Goal: Contribute content: Add original content to the website for others to see

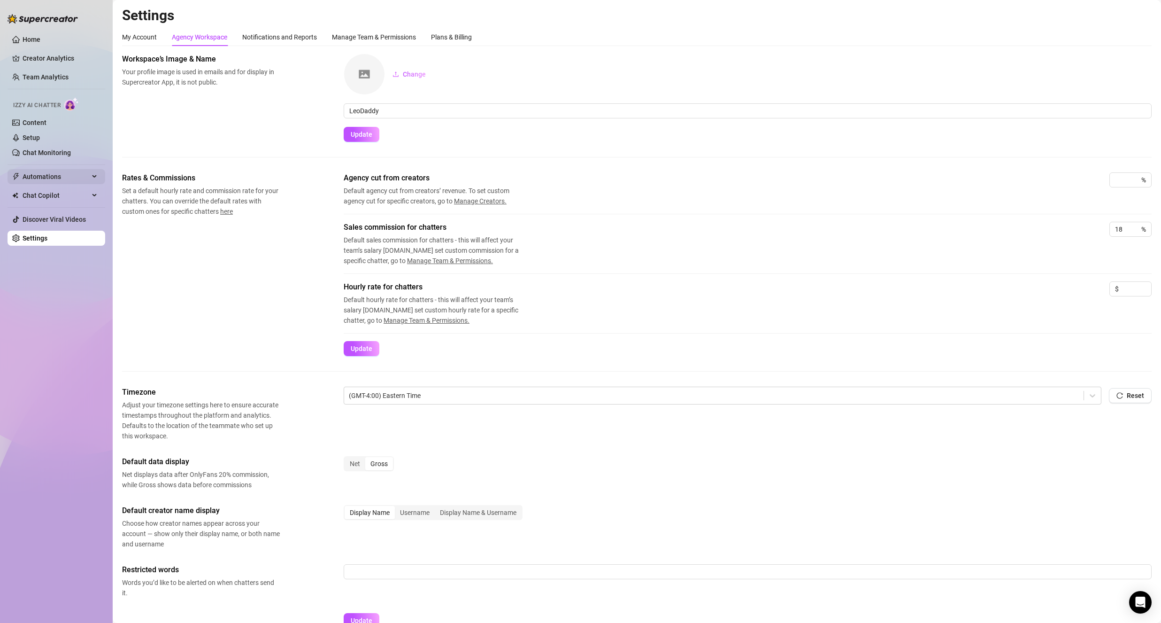
click at [93, 178] on div "Automations" at bounding box center [57, 176] width 98 height 15
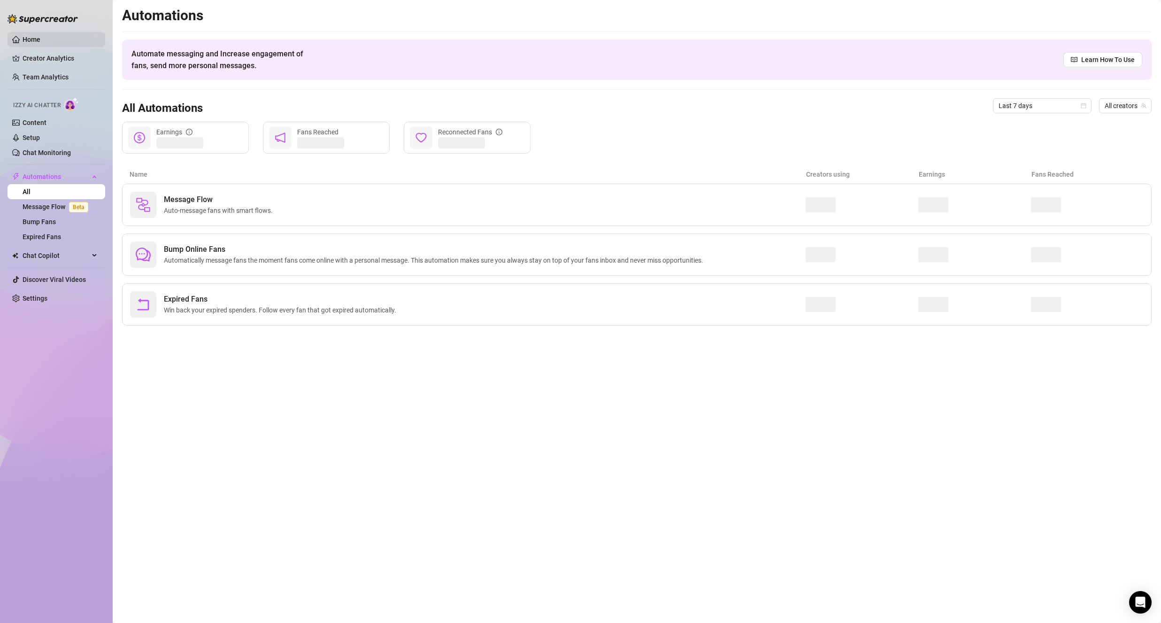
click at [31, 36] on link "Home" at bounding box center [32, 40] width 18 height 8
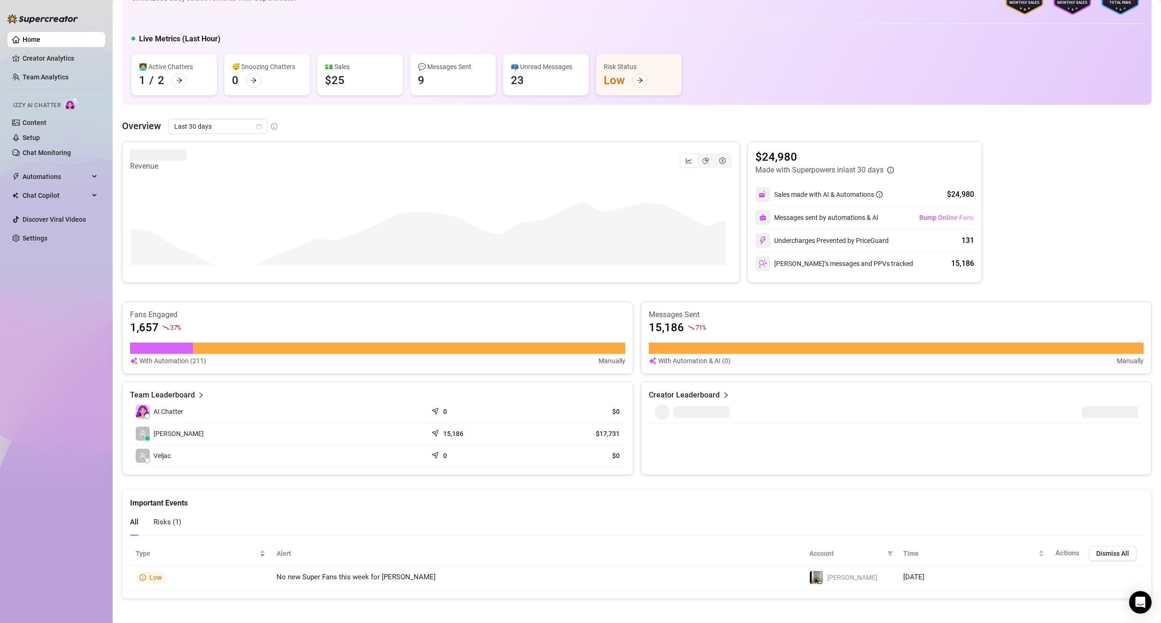
scroll to position [54, 0]
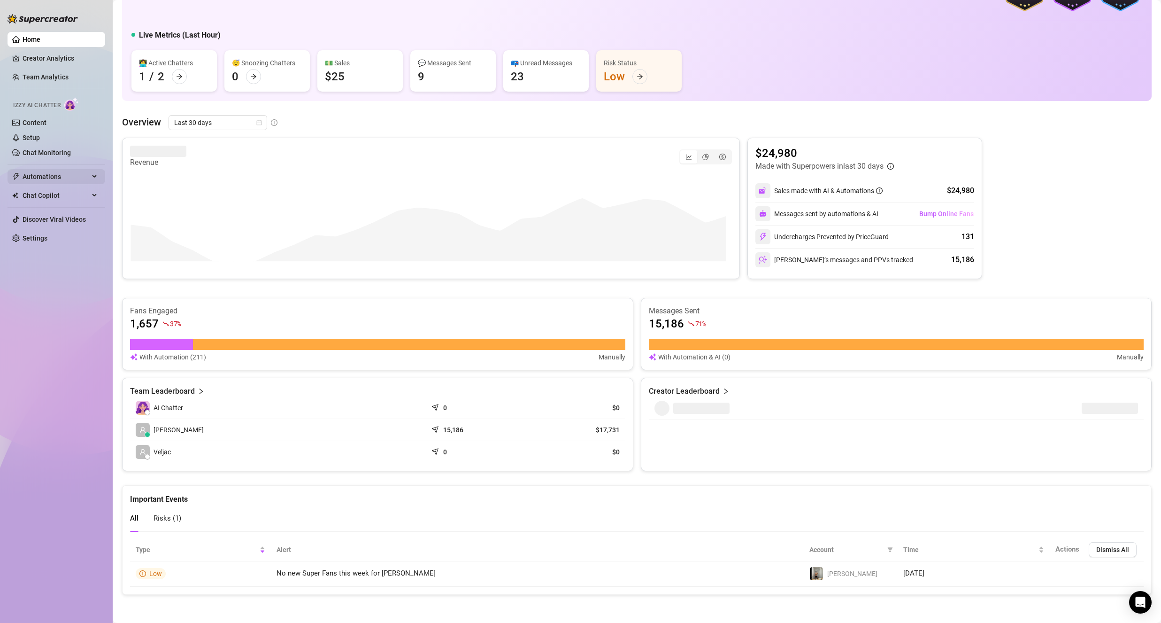
click at [93, 177] on icon at bounding box center [95, 177] width 5 height 0
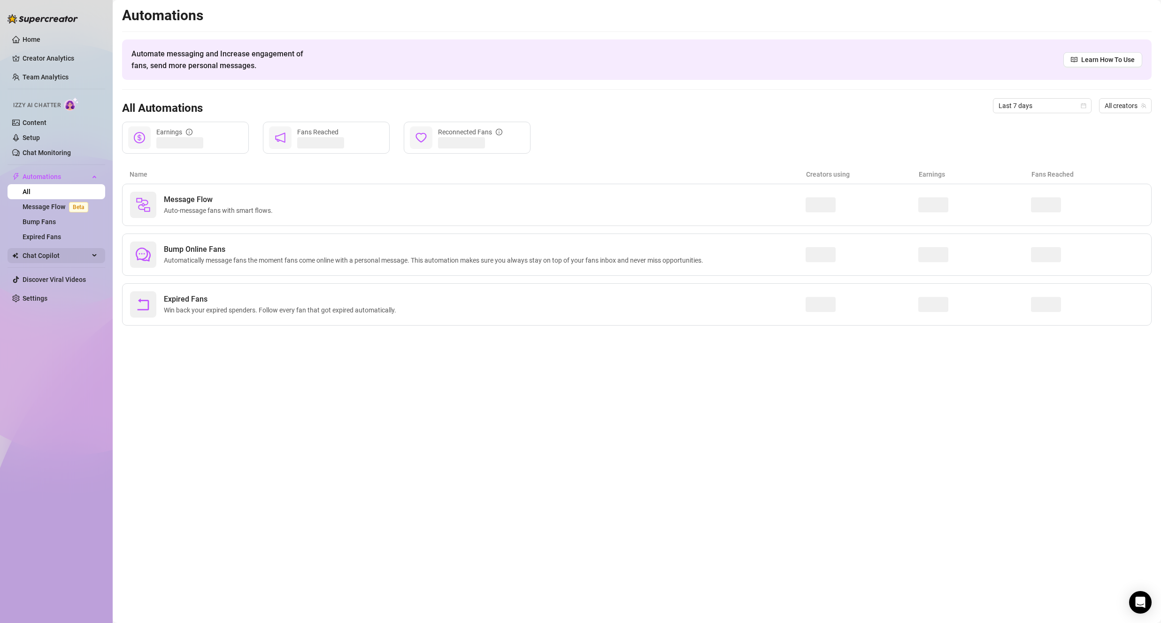
click at [87, 258] on span "Chat Copilot" at bounding box center [56, 255] width 67 height 15
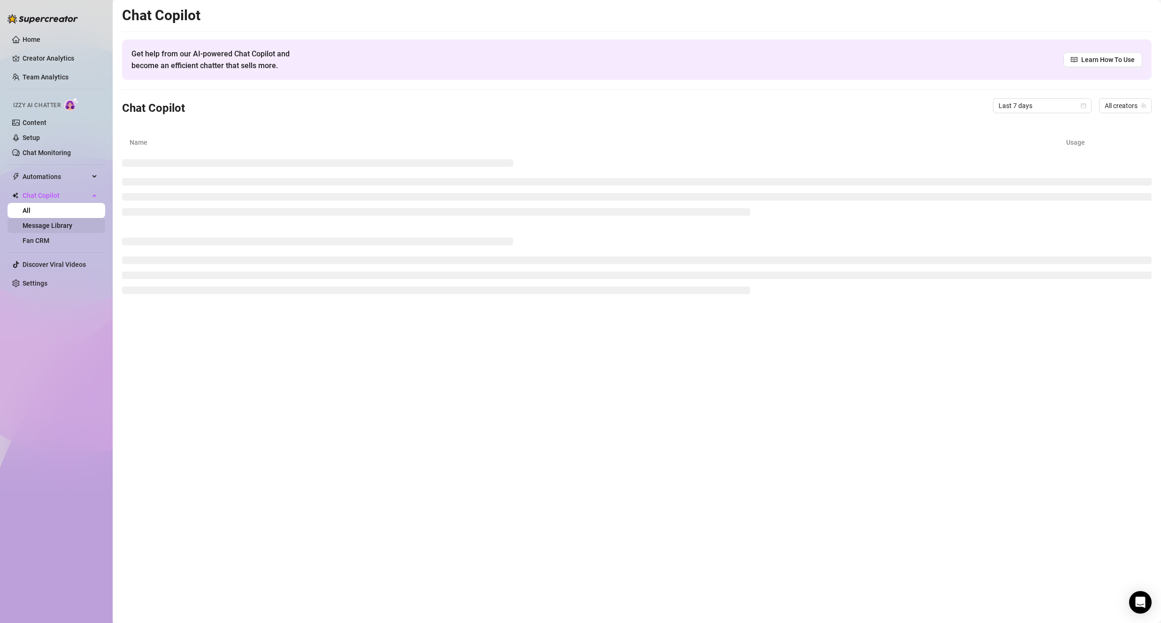
click at [72, 226] on link "Message Library" at bounding box center [48, 226] width 50 height 8
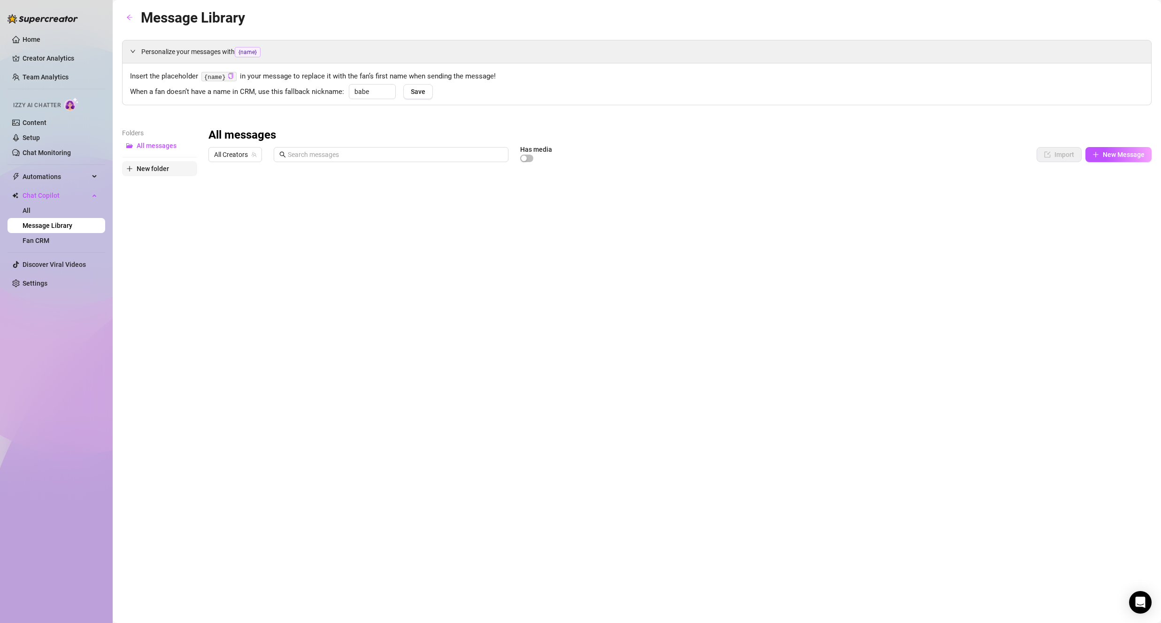
click at [165, 167] on span "New folder" at bounding box center [153, 169] width 32 height 8
click at [151, 182] on span "New folder" at bounding box center [153, 184] width 32 height 8
click at [155, 230] on div "Folders All messages New folder" at bounding box center [159, 252] width 75 height 248
click at [308, 154] on input "text" at bounding box center [395, 154] width 215 height 10
click at [1127, 157] on span "New Message" at bounding box center [1124, 155] width 42 height 8
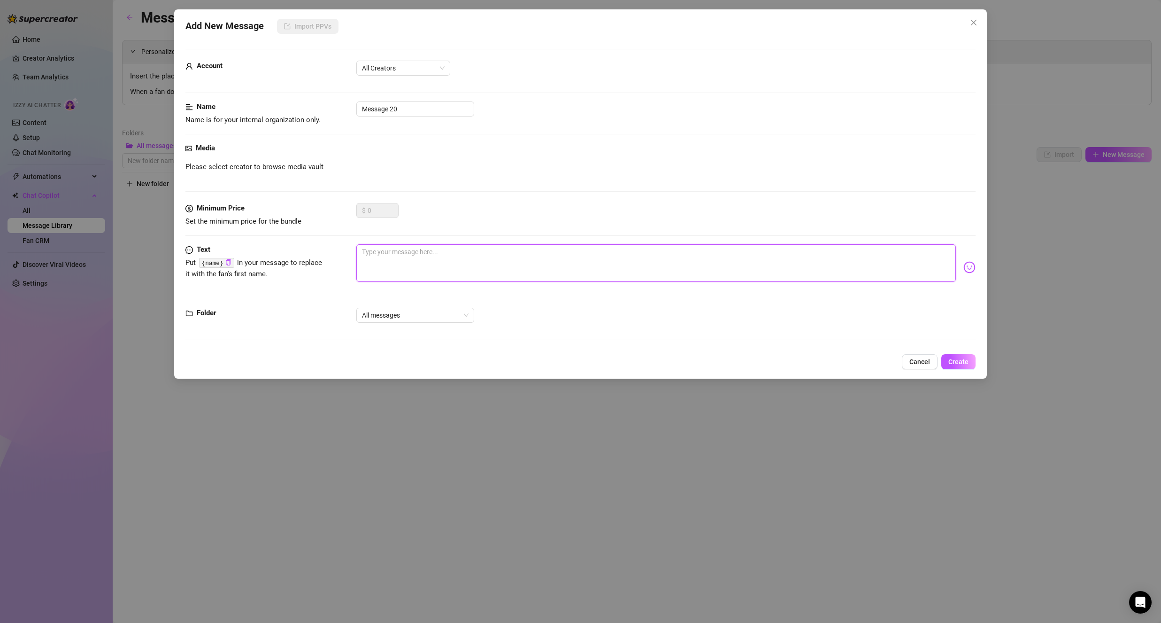
click at [426, 264] on textarea at bounding box center [656, 263] width 600 height 38
paste textarea "well I was just thinking now..... how about you and I go and take a shower toge…"
type textarea "well I was just thinking now..... how about you and I go and take a shower toge…"
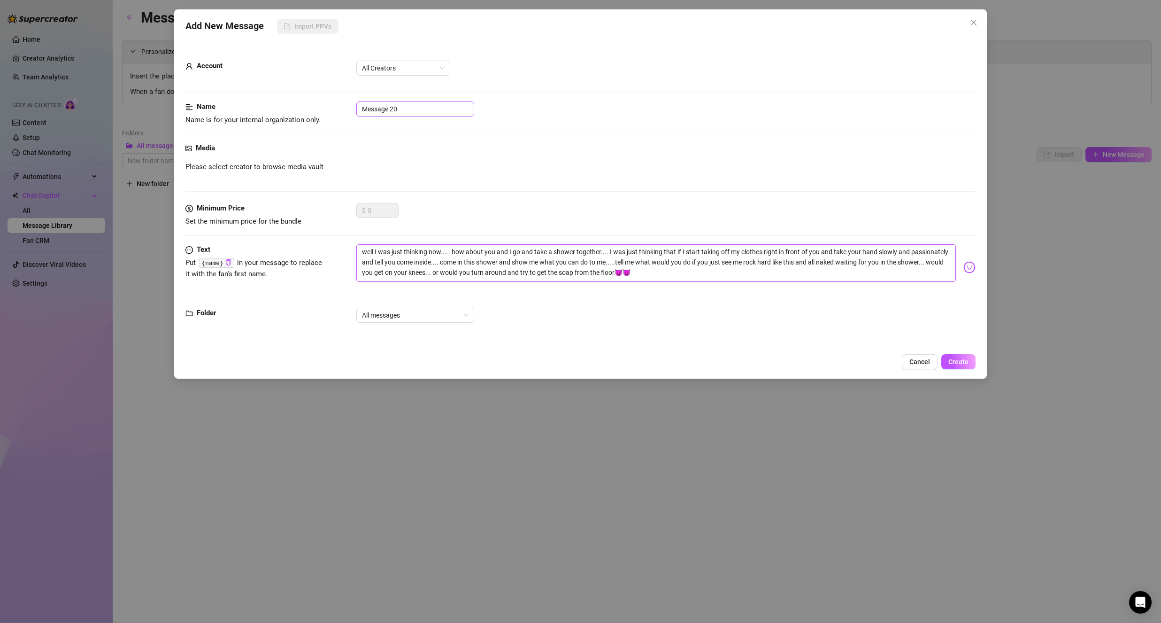
type textarea "well I was just thinking now..... how about you and I go and take a shower toge…"
drag, startPoint x: 406, startPoint y: 109, endPoint x: 331, endPoint y: 114, distance: 74.8
click at [331, 114] on div "Name Name is for your internal organization only. Message 20" at bounding box center [580, 113] width 790 height 24
type input "GIGA STANC SHOWER"
click at [454, 158] on div "Media Please select creator to browse media vault" at bounding box center [580, 173] width 790 height 60
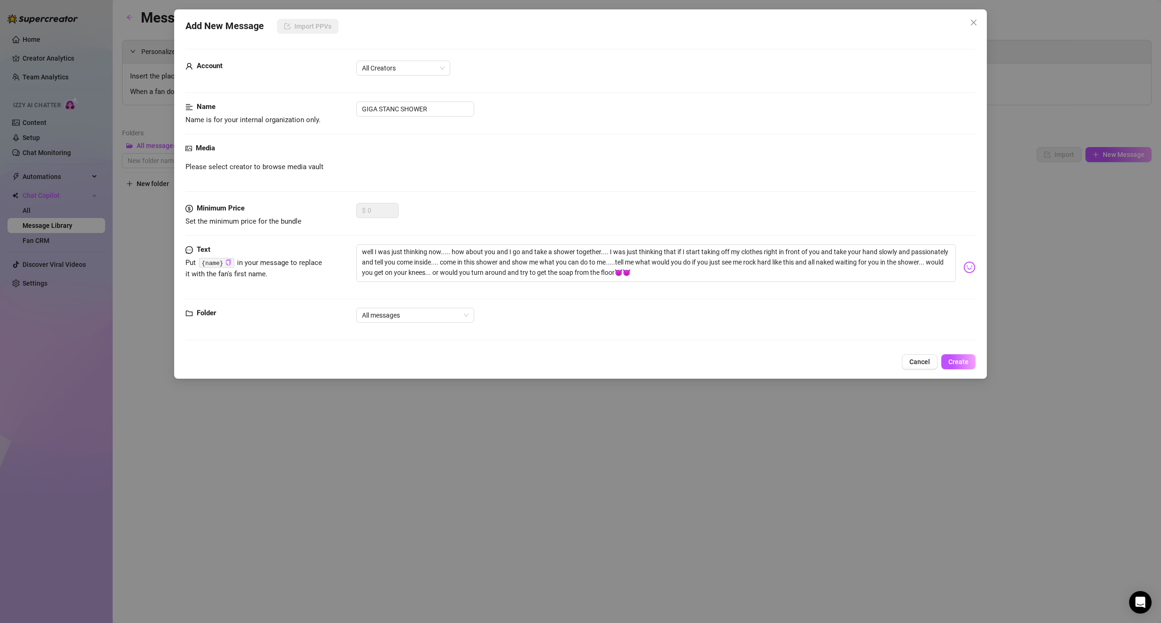
drag, startPoint x: 255, startPoint y: 157, endPoint x: 270, endPoint y: 169, distance: 18.0
click at [255, 158] on div "Media Please select creator to browse media vault" at bounding box center [580, 173] width 790 height 60
click at [286, 169] on span "Please select creator to browse media vault" at bounding box center [254, 167] width 138 height 11
drag, startPoint x: 356, startPoint y: 162, endPoint x: 402, endPoint y: 159, distance: 46.1
click at [358, 162] on div "Please select creator to browse media vault" at bounding box center [580, 167] width 790 height 11
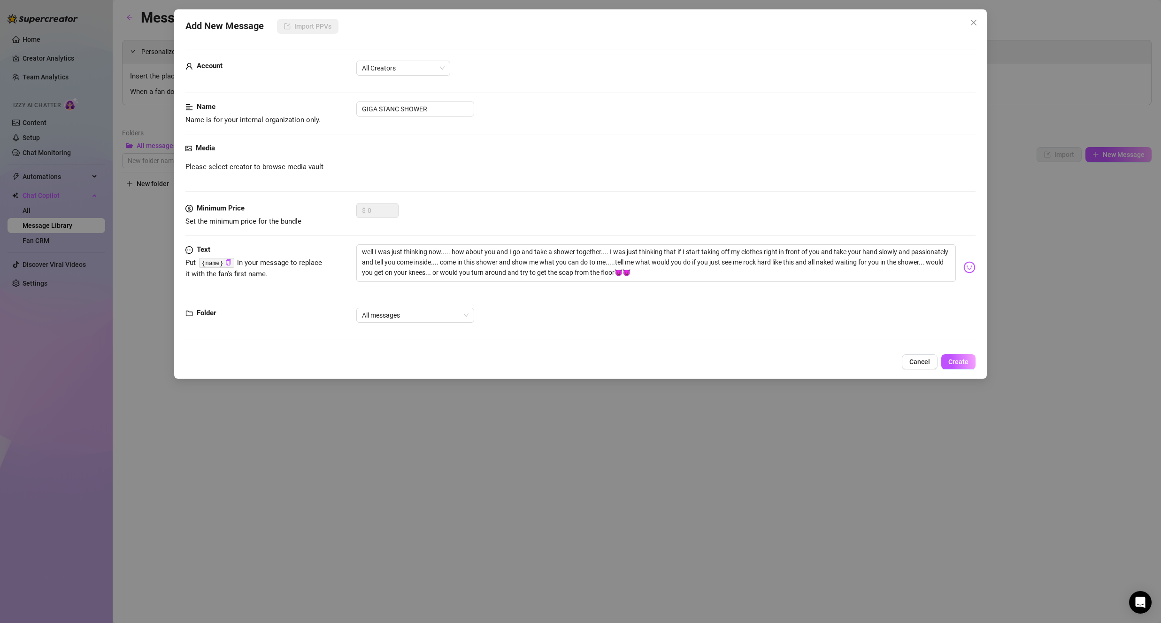
drag, startPoint x: 402, startPoint y: 159, endPoint x: 556, endPoint y: 166, distance: 153.7
click at [404, 159] on div "Media Please select creator to browse media vault" at bounding box center [580, 173] width 790 height 60
drag, startPoint x: 556, startPoint y: 166, endPoint x: 621, endPoint y: 164, distance: 64.8
click at [575, 165] on div "Please select creator to browse media vault" at bounding box center [580, 167] width 790 height 11
click at [901, 145] on div "Media" at bounding box center [580, 148] width 790 height 11
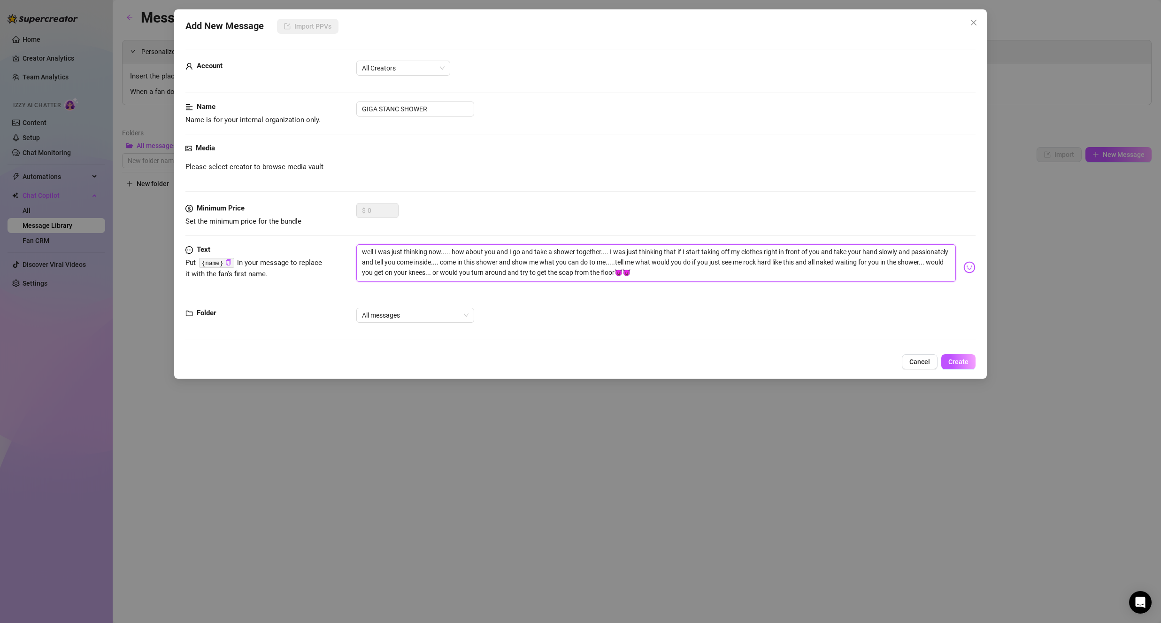
click at [720, 268] on textarea "well I was just thinking now..... how about you and I go and take a shower toge…" at bounding box center [656, 263] width 600 height 38
click at [356, 168] on div "Please select creator to browse media vault" at bounding box center [580, 167] width 790 height 11
click at [379, 158] on div "Media Please select creator to browse media vault" at bounding box center [580, 173] width 790 height 60
click at [377, 59] on form "Account All Creators Name Name is for your internal organization only. GIGA STA…" at bounding box center [580, 199] width 790 height 300
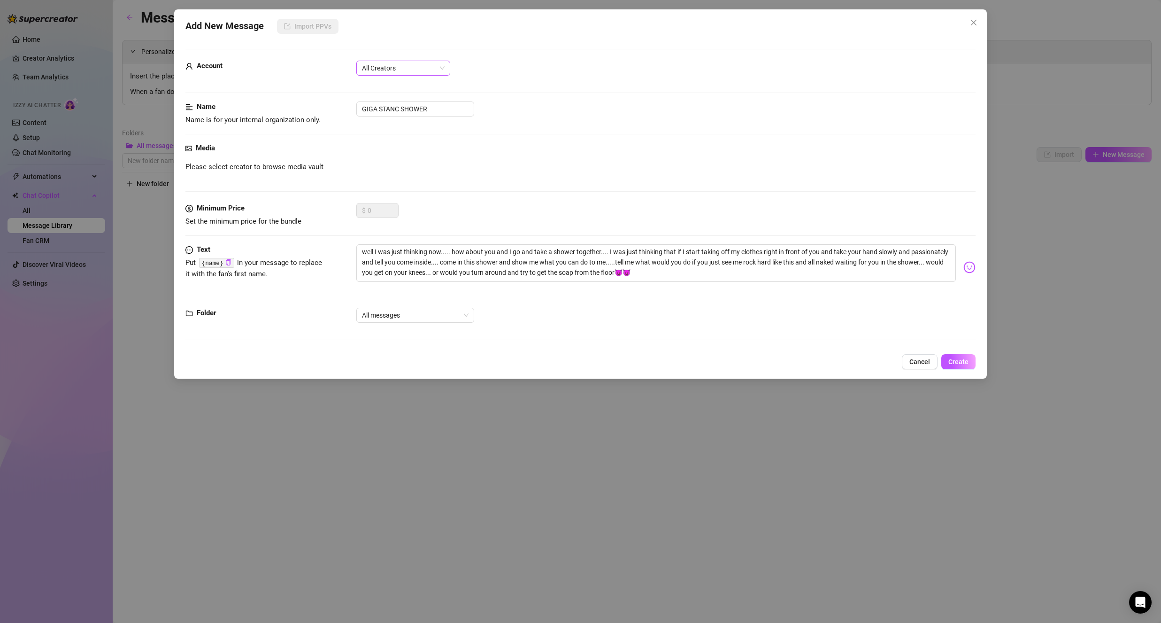
click at [381, 65] on span "All Creators" at bounding box center [403, 68] width 83 height 14
click at [399, 101] on div "[PERSON_NAME] (@leo_lust1)" at bounding box center [403, 102] width 79 height 10
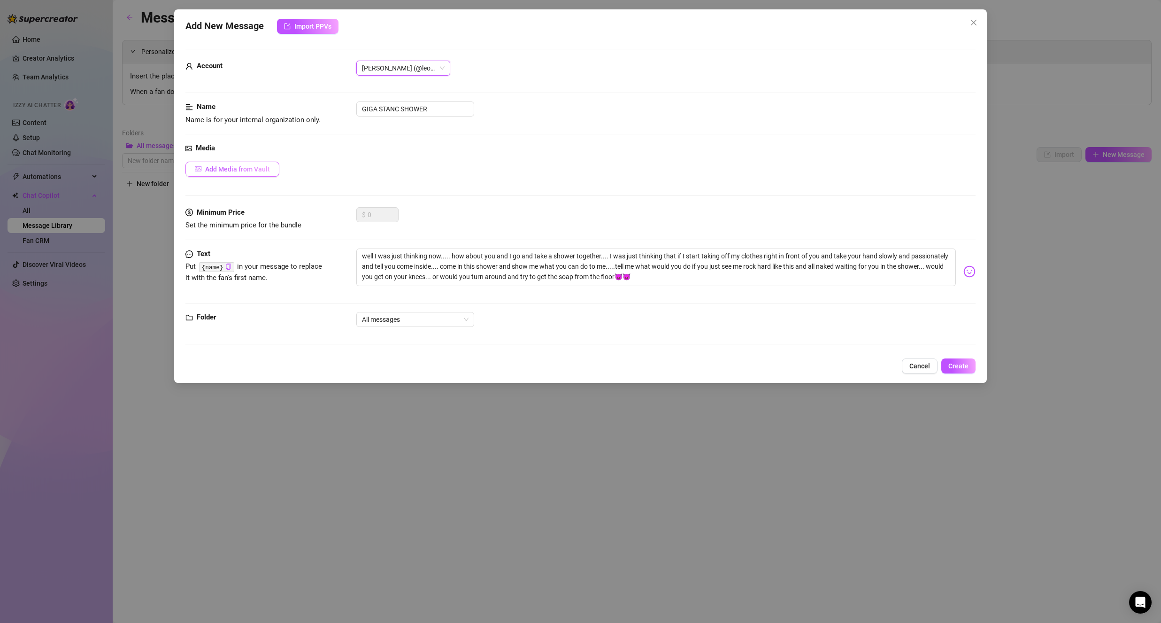
click at [267, 164] on button "Add Media from Vault" at bounding box center [232, 169] width 94 height 15
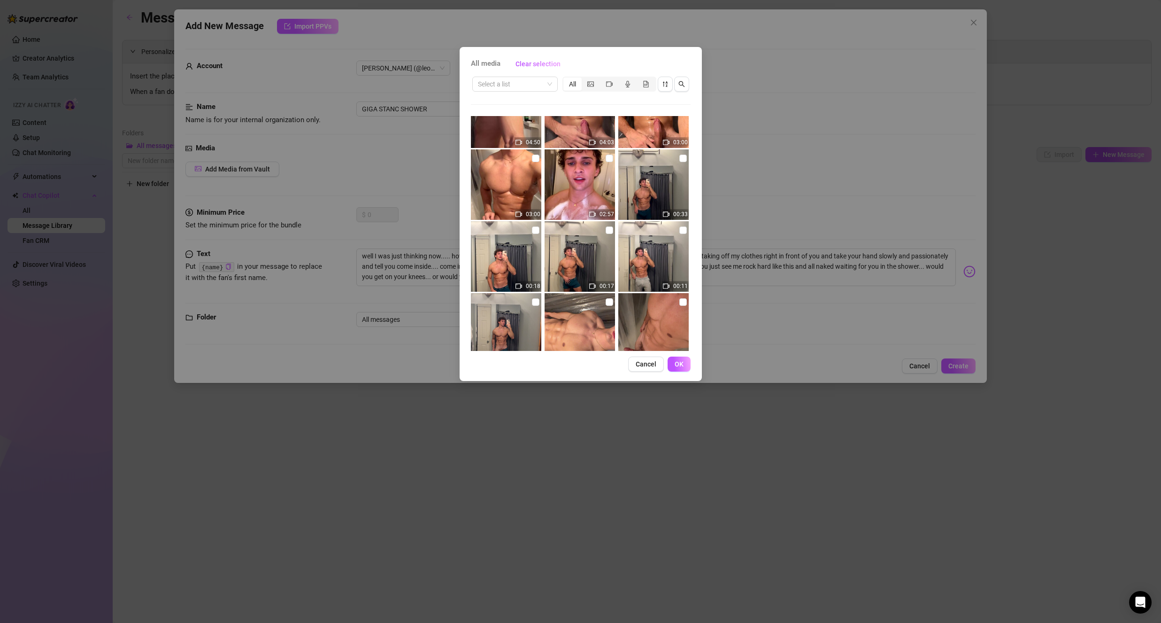
scroll to position [188, 0]
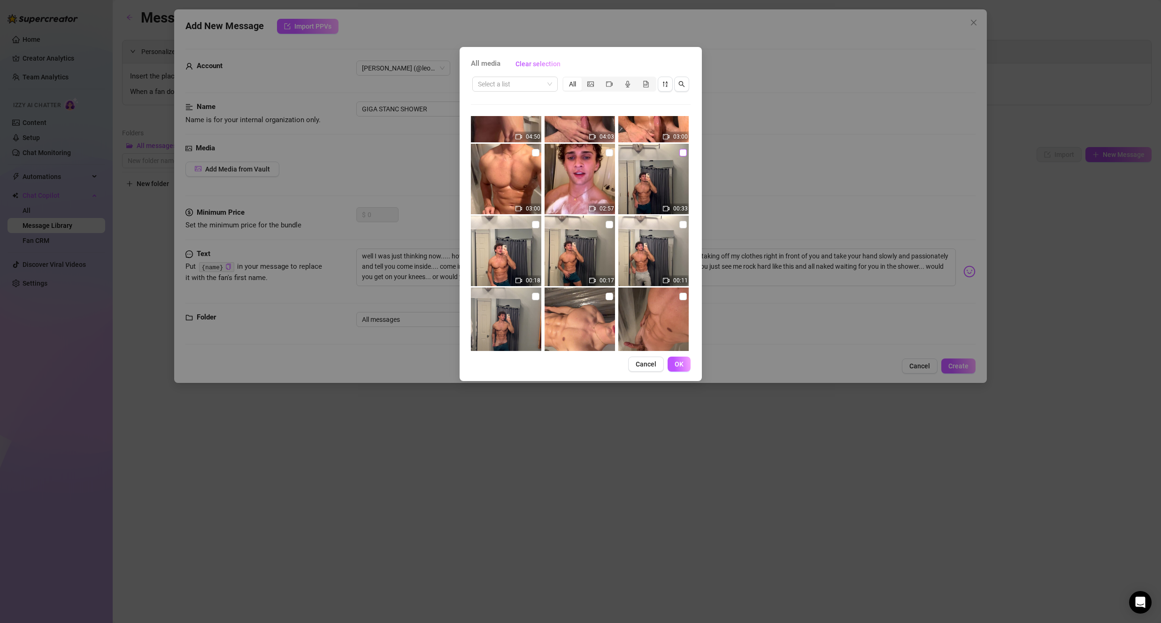
click at [679, 152] on input "checkbox" at bounding box center [683, 153] width 8 height 8
checkbox input "true"
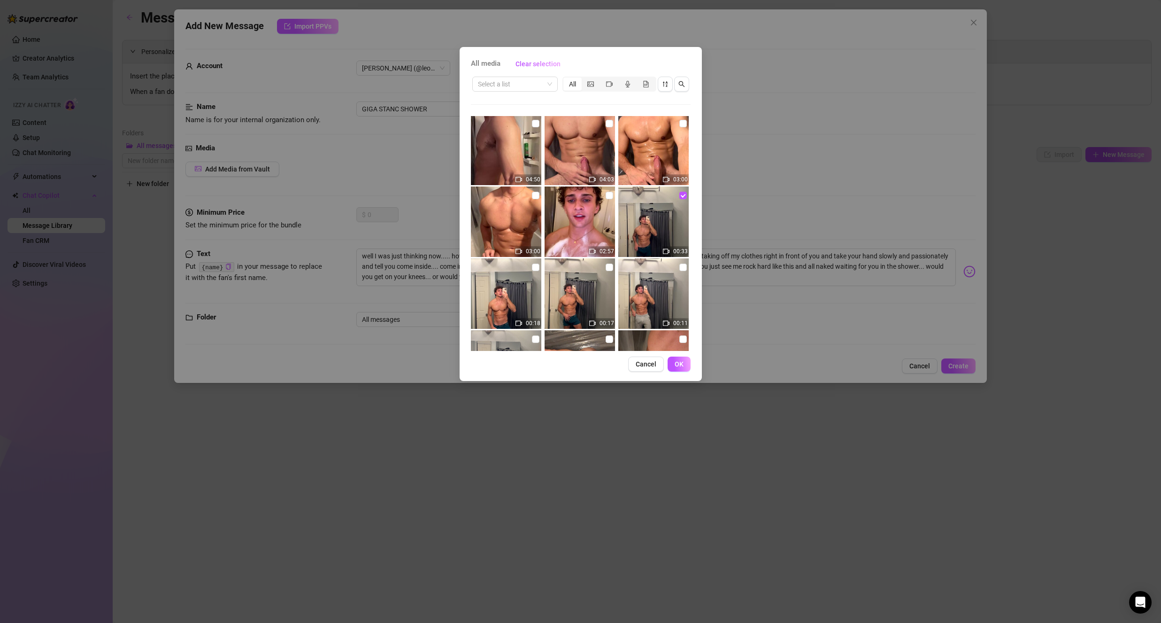
scroll to position [141, 0]
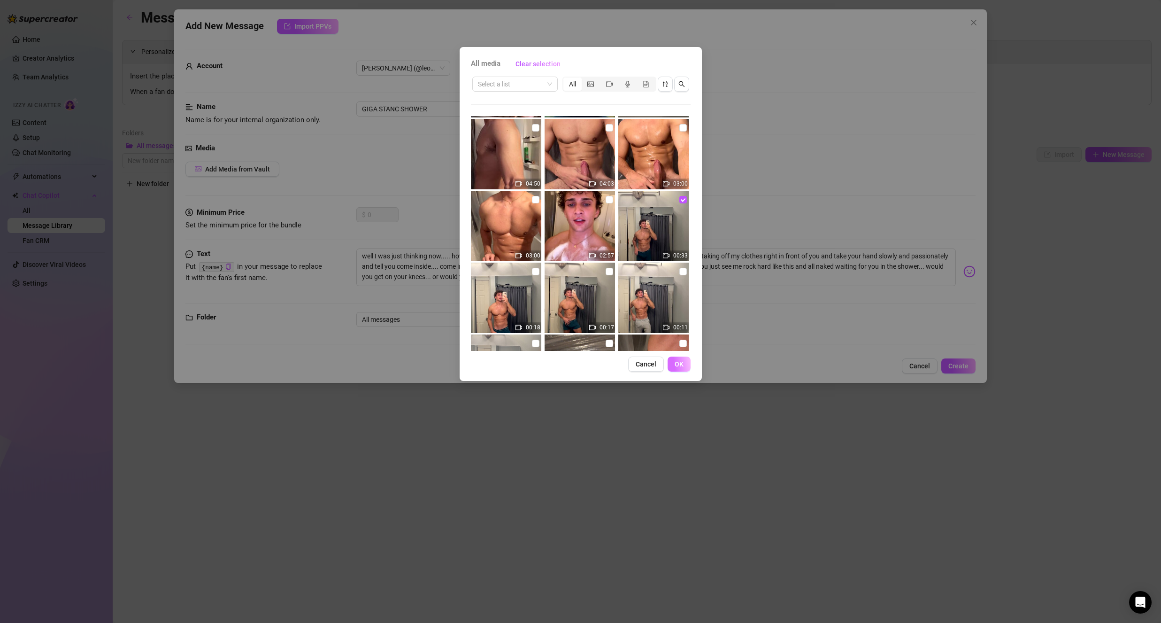
click at [675, 365] on span "OK" at bounding box center [679, 364] width 9 height 8
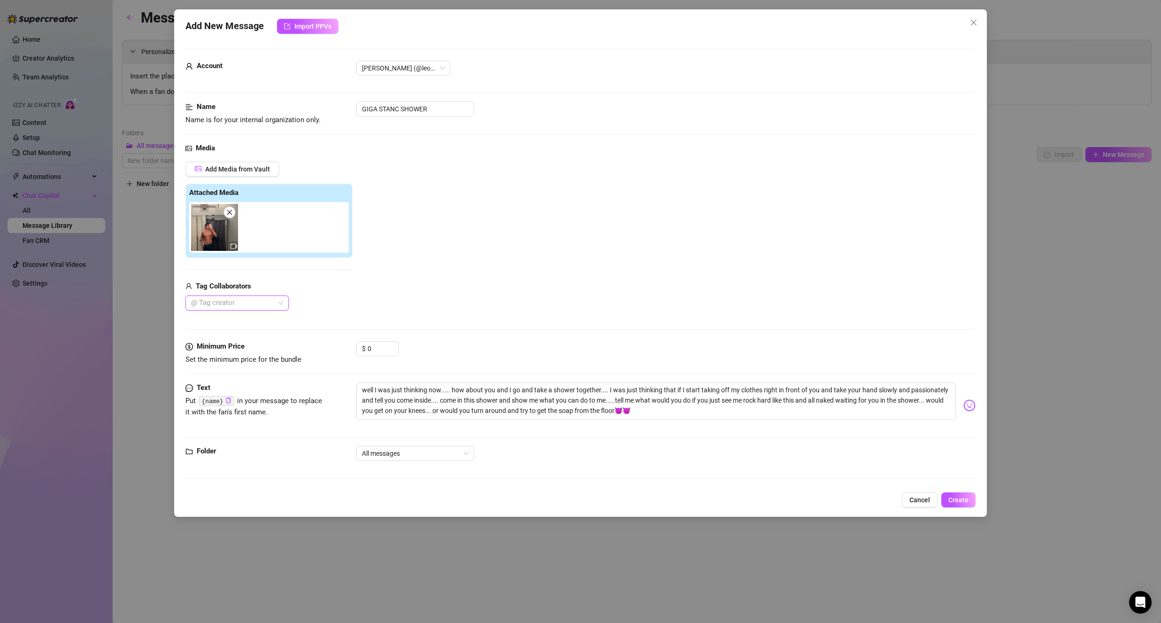
click at [222, 235] on img at bounding box center [214, 227] width 47 height 47
drag, startPoint x: 222, startPoint y: 235, endPoint x: 248, endPoint y: 244, distance: 27.3
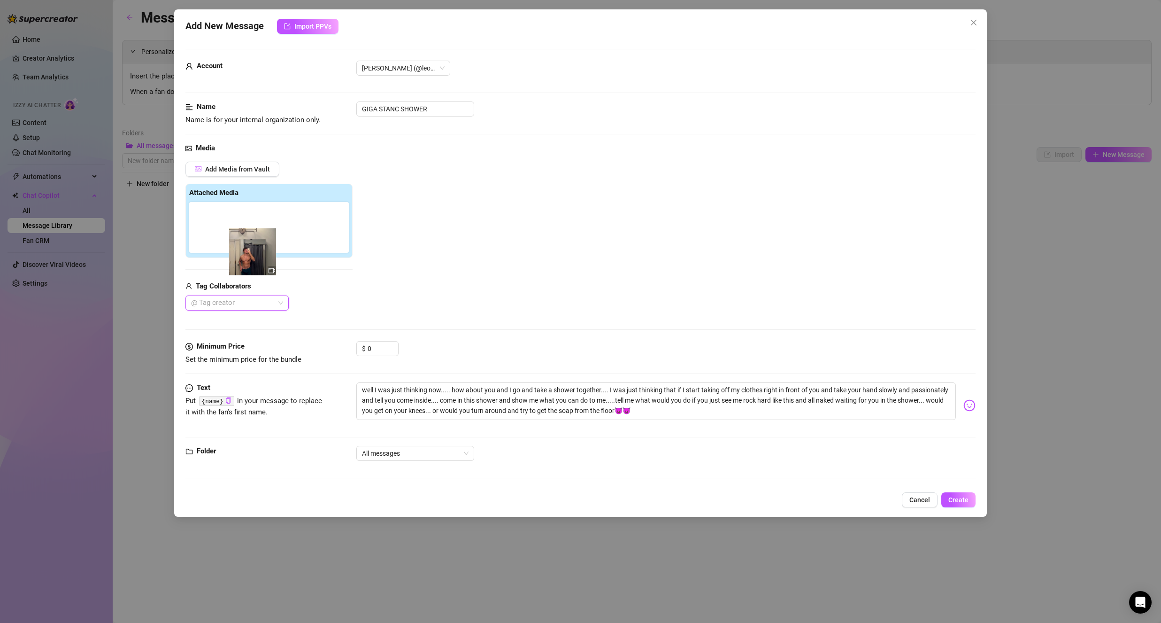
click at [261, 261] on div "Add Media from Vault Attached Media Tag Collaborators @ Tag creator" at bounding box center [268, 236] width 167 height 149
click at [231, 214] on icon "close" at bounding box center [229, 212] width 5 height 5
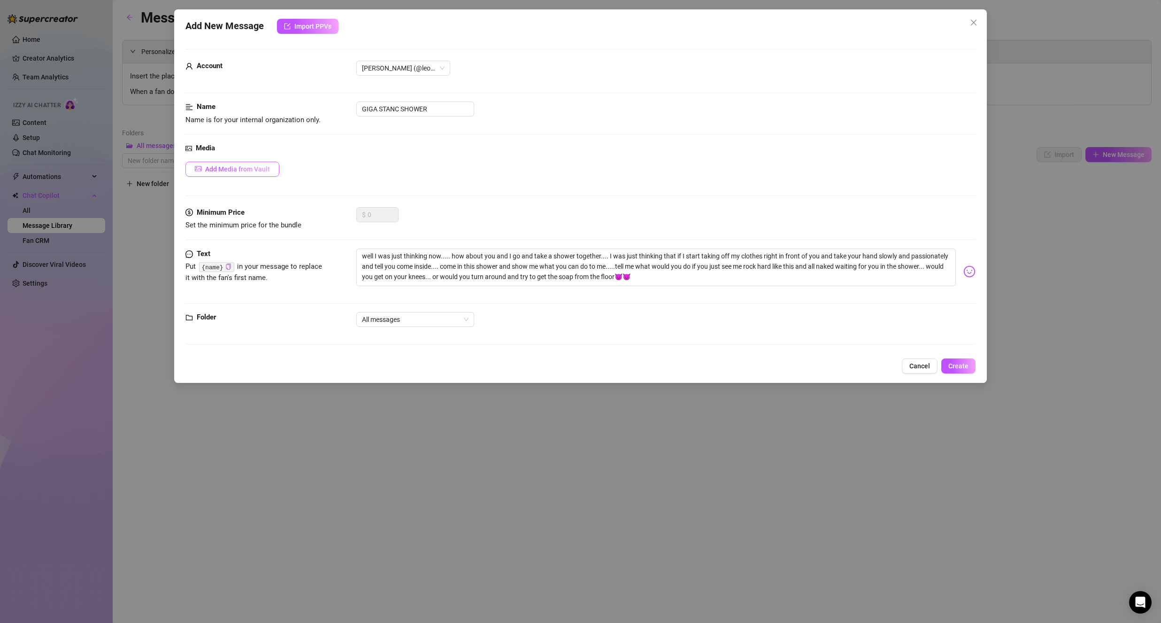
click at [238, 172] on span "Add Media from Vault" at bounding box center [237, 169] width 65 height 8
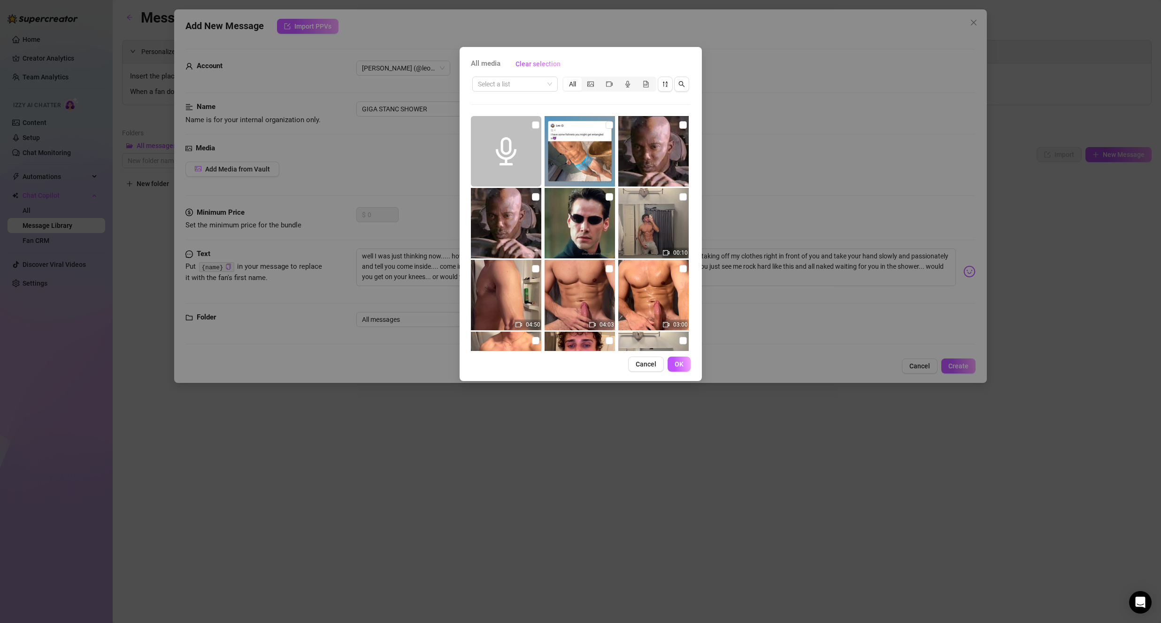
click at [670, 219] on img at bounding box center [653, 223] width 70 height 70
click at [658, 228] on img at bounding box center [653, 223] width 70 height 70
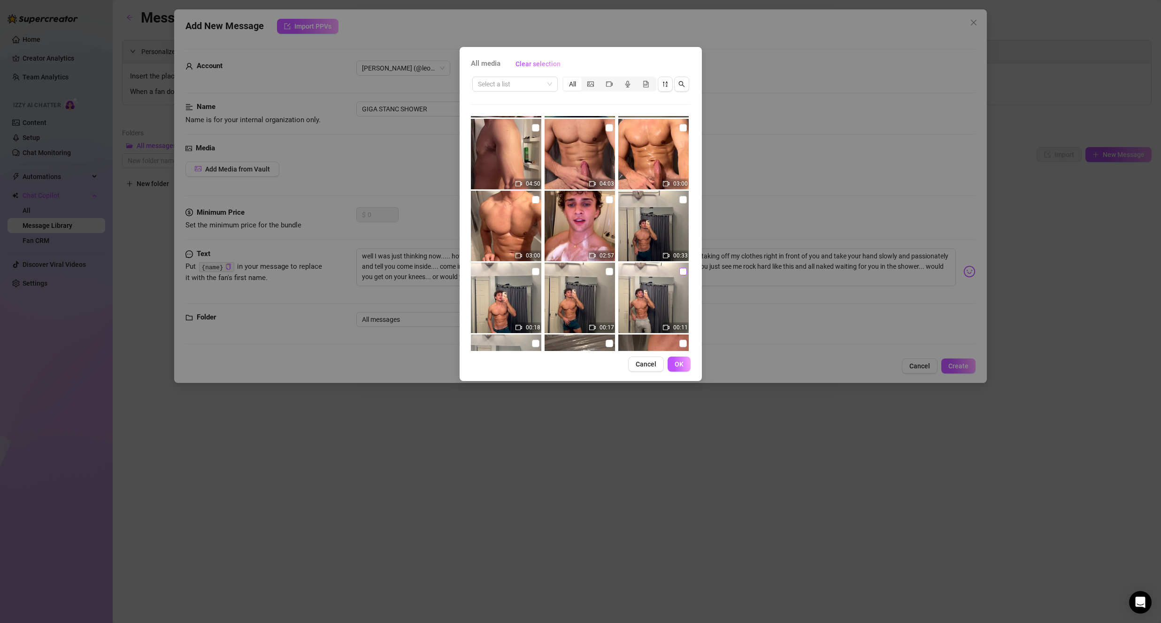
click at [679, 272] on input "checkbox" at bounding box center [683, 272] width 8 height 8
checkbox input "true"
click at [606, 270] on input "checkbox" at bounding box center [610, 272] width 8 height 8
checkbox input "true"
click at [680, 202] on input "checkbox" at bounding box center [683, 200] width 8 height 8
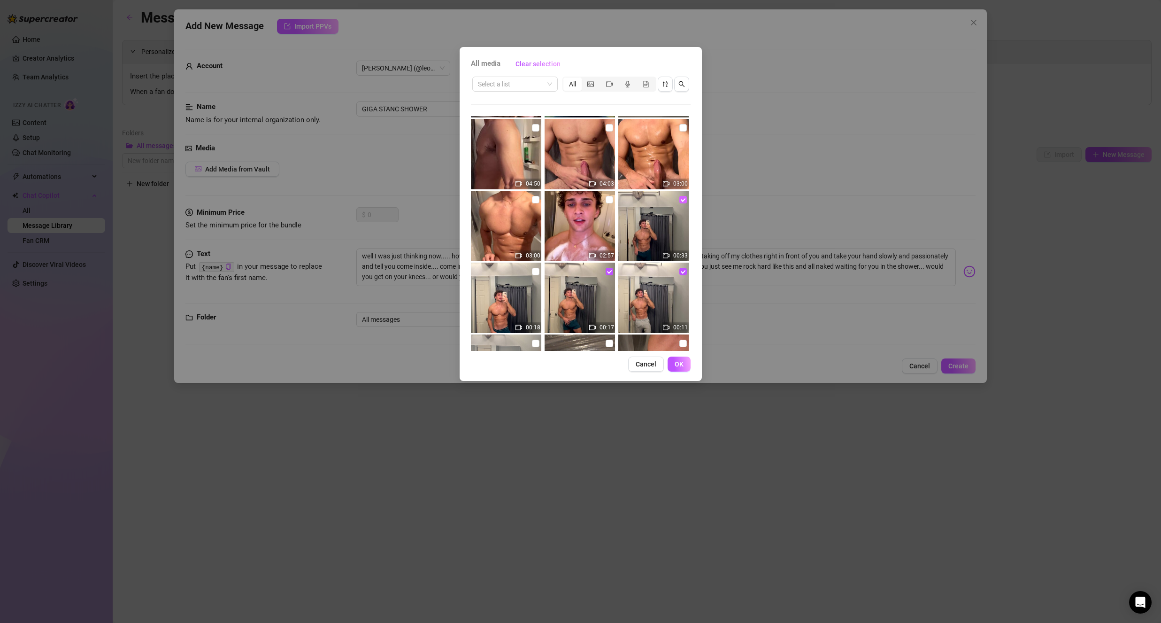
click at [679, 201] on input "checkbox" at bounding box center [683, 200] width 8 height 8
checkbox input "false"
click at [533, 270] on input "checkbox" at bounding box center [536, 272] width 8 height 8
checkbox input "true"
click at [679, 201] on input "checkbox" at bounding box center [683, 200] width 8 height 8
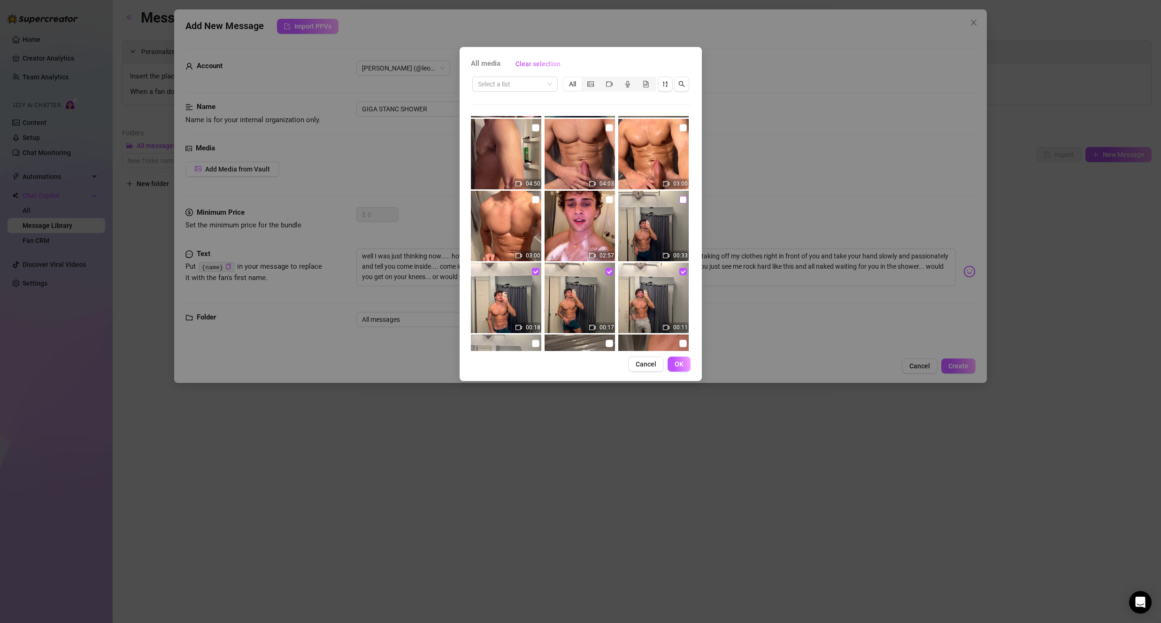
checkbox input "true"
click at [678, 364] on span "OK" at bounding box center [679, 364] width 9 height 8
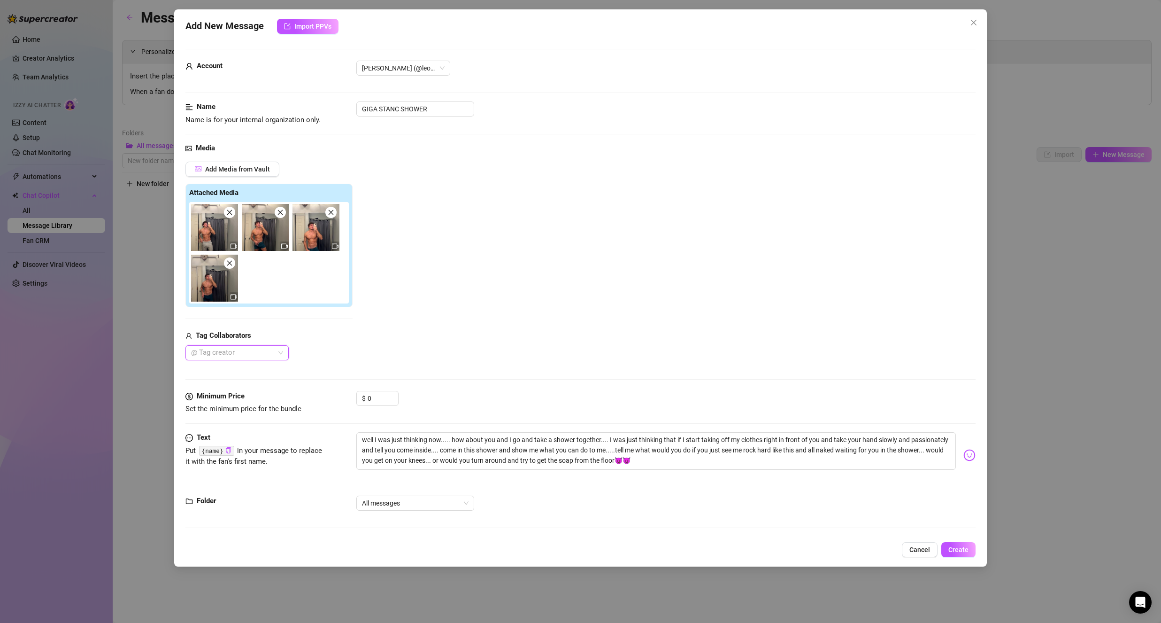
click at [384, 387] on div "Media Add Media from Vault Attached Media Tag Collaborators @ Tag creator" at bounding box center [580, 267] width 790 height 248
click at [385, 396] on input "0" at bounding box center [383, 398] width 31 height 14
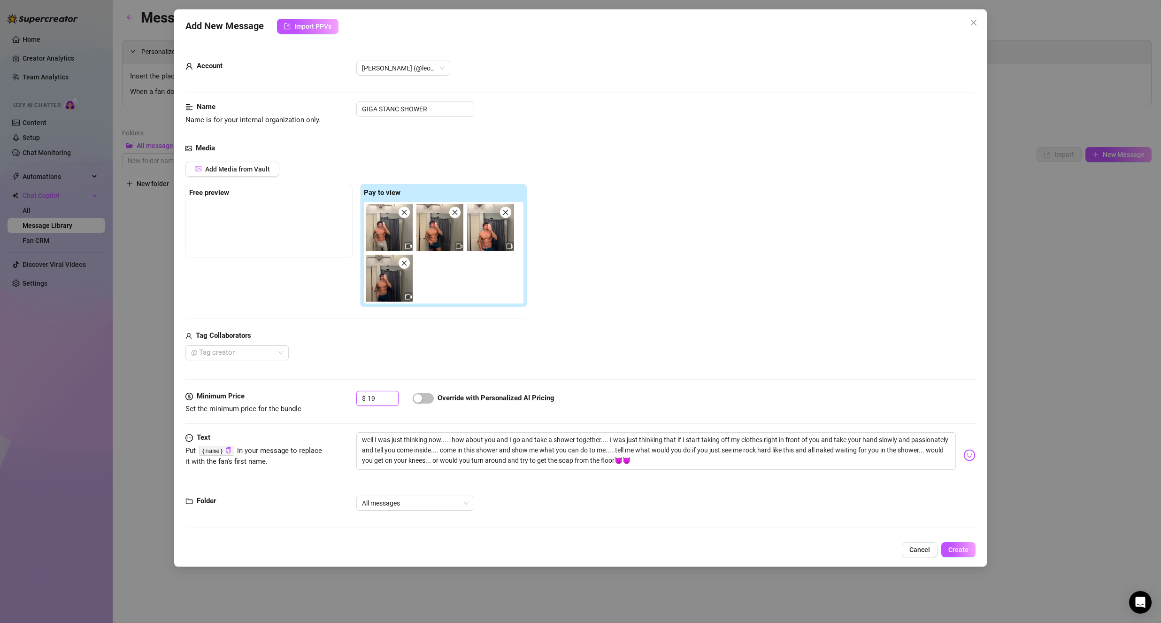
type input "19"
click at [213, 450] on code "{name}" at bounding box center [216, 451] width 35 height 10
click at [226, 452] on icon "copy" at bounding box center [228, 450] width 6 height 6
click at [251, 470] on div "Text Put {name} in your message to replace it with the fan's first name. well I…" at bounding box center [580, 455] width 790 height 46
click at [963, 550] on span "Create" at bounding box center [958, 550] width 20 height 8
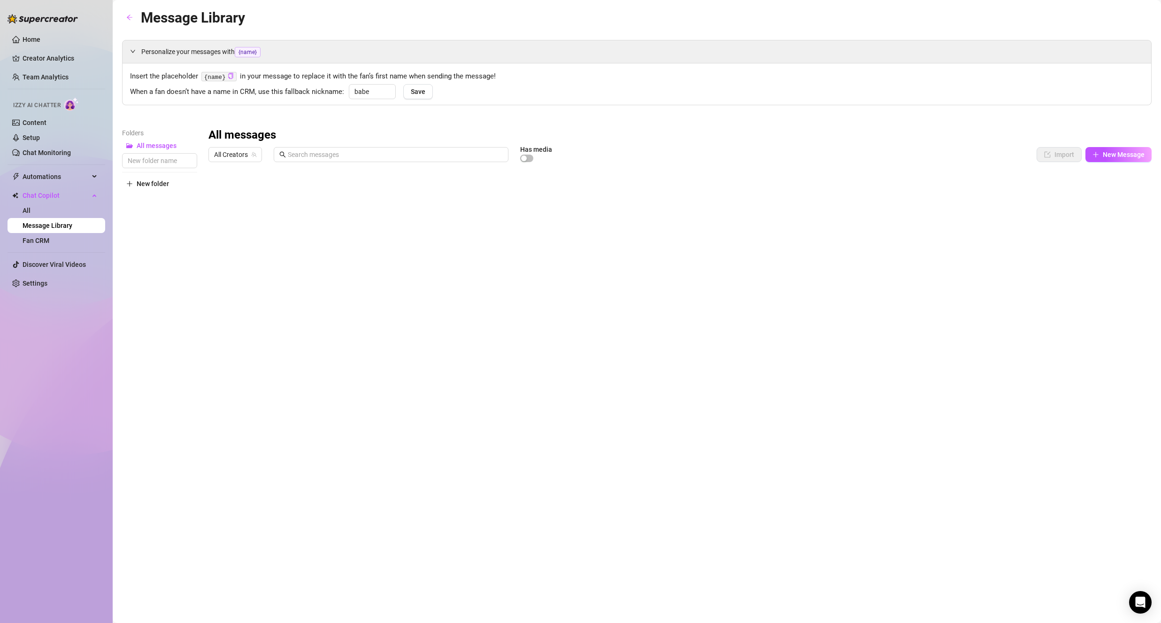
drag, startPoint x: 210, startPoint y: 194, endPoint x: 211, endPoint y: 175, distance: 19.3
click at [211, 175] on div at bounding box center [679, 270] width 943 height 209
drag, startPoint x: 208, startPoint y: 316, endPoint x: 223, endPoint y: 193, distance: 124.4
click at [223, 193] on div at bounding box center [679, 270] width 943 height 209
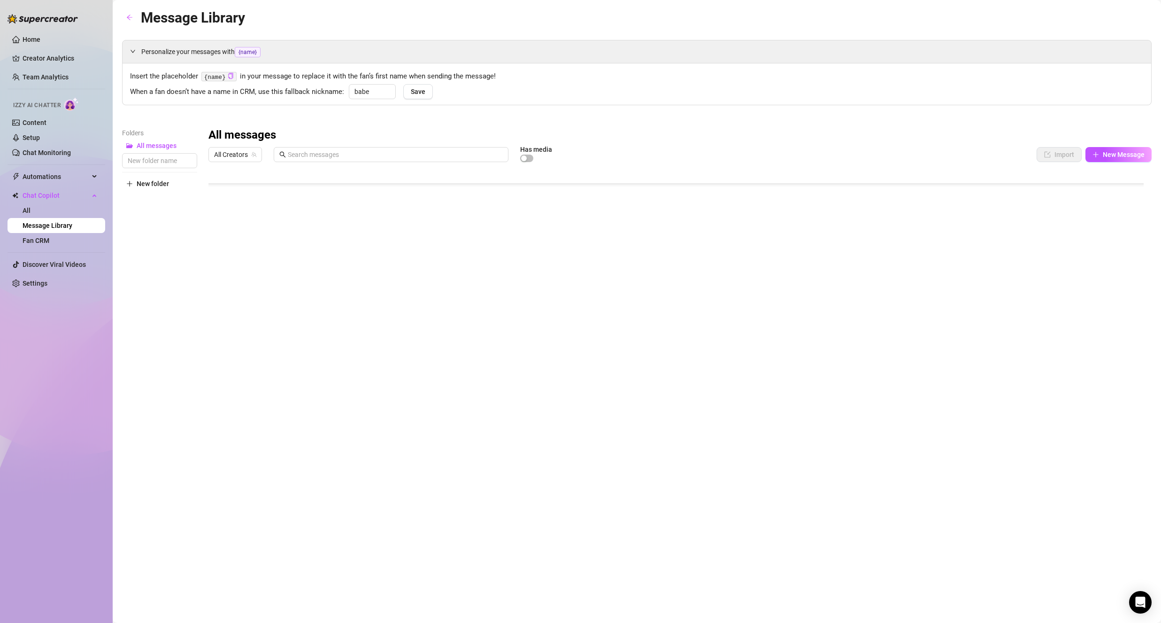
scroll to position [94, 0]
drag, startPoint x: 210, startPoint y: 322, endPoint x: 219, endPoint y: 191, distance: 131.3
click at [219, 195] on div at bounding box center [679, 270] width 943 height 209
drag, startPoint x: 210, startPoint y: 288, endPoint x: 210, endPoint y: 186, distance: 101.9
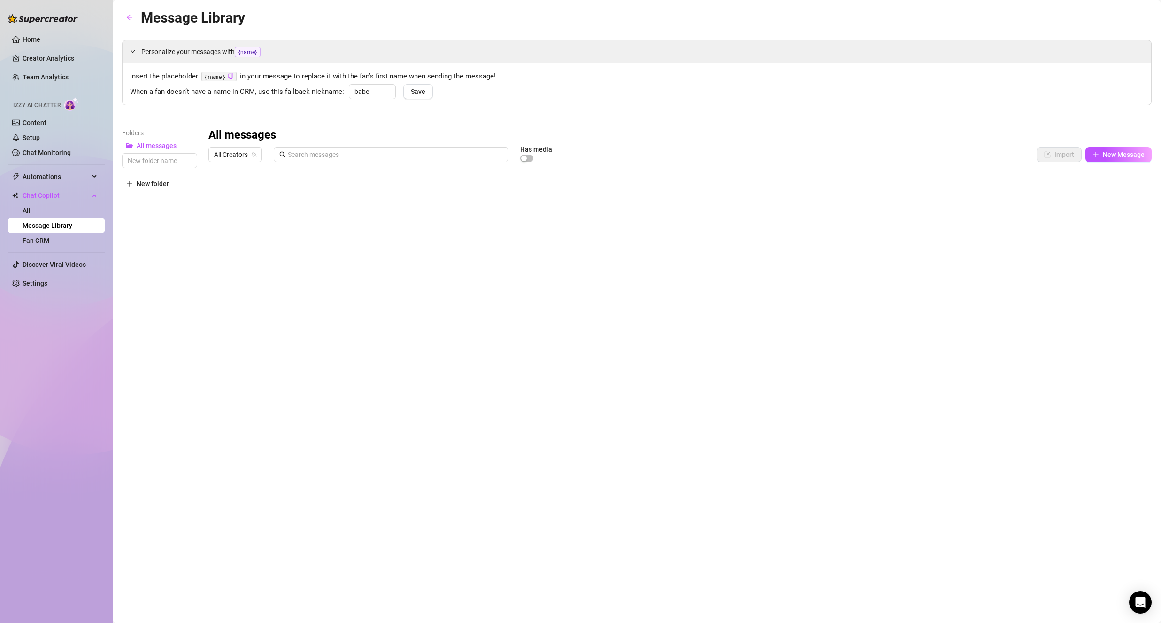
click at [210, 186] on div at bounding box center [679, 270] width 943 height 209
click at [487, 459] on div "Message Library Personalize your messages with {name} Insert the placeholder {n…" at bounding box center [637, 301] width 1030 height 588
